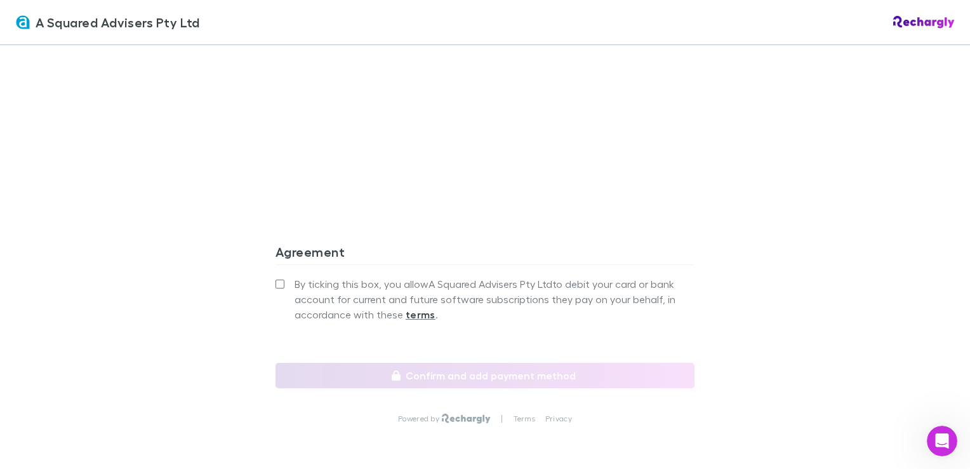
scroll to position [1171, 0]
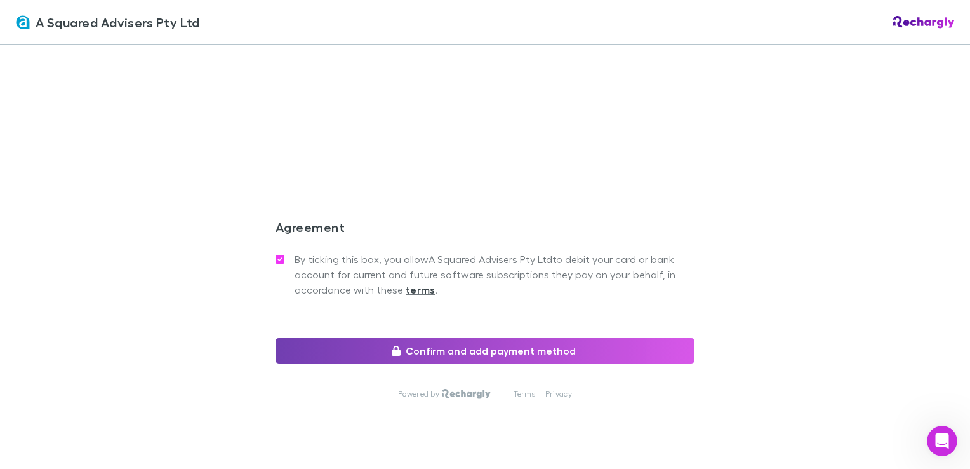
click at [481, 338] on button "Confirm and add payment method" at bounding box center [485, 350] width 419 height 25
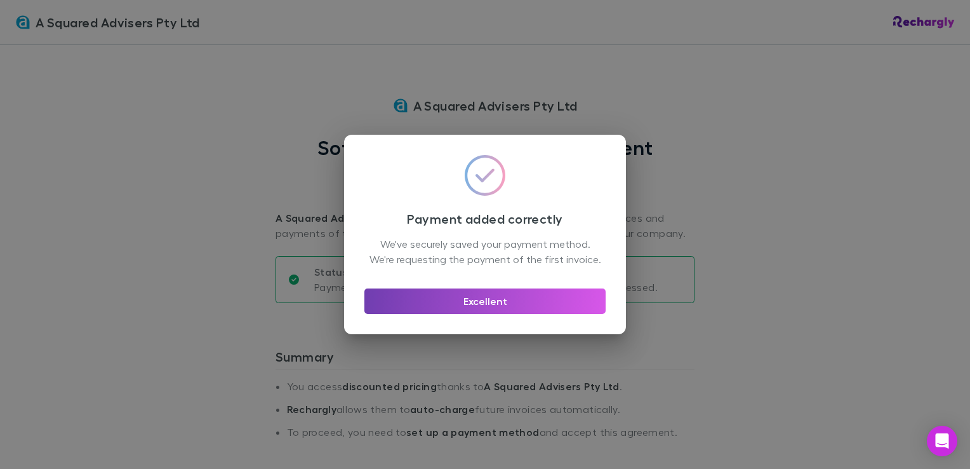
click at [481, 311] on button "Excellent" at bounding box center [485, 300] width 241 height 25
